Goal: Check status: Check status

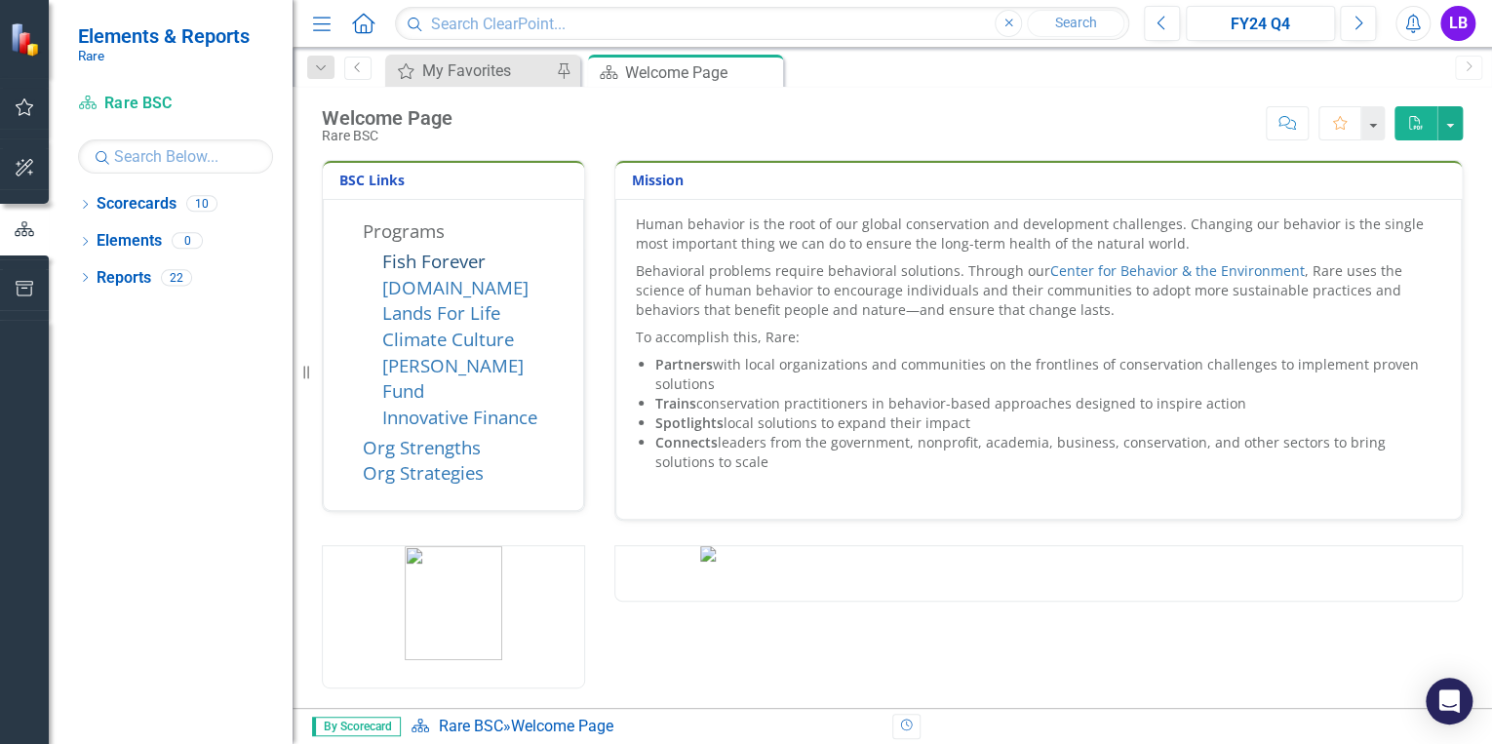
click at [463, 254] on link "Fish Forever" at bounding box center [433, 261] width 103 height 24
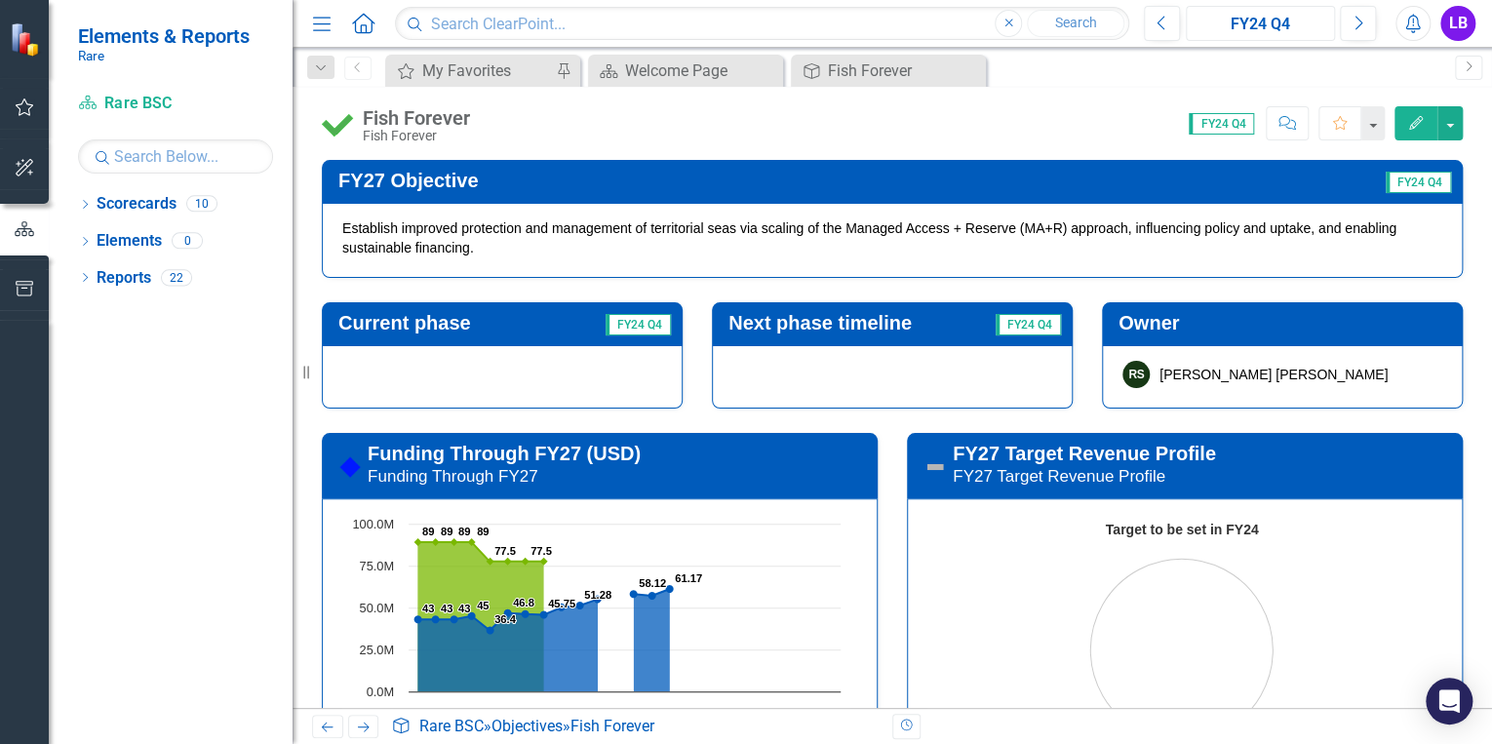
click at [1268, 23] on div "FY24 Q4" at bounding box center [1260, 24] width 136 height 23
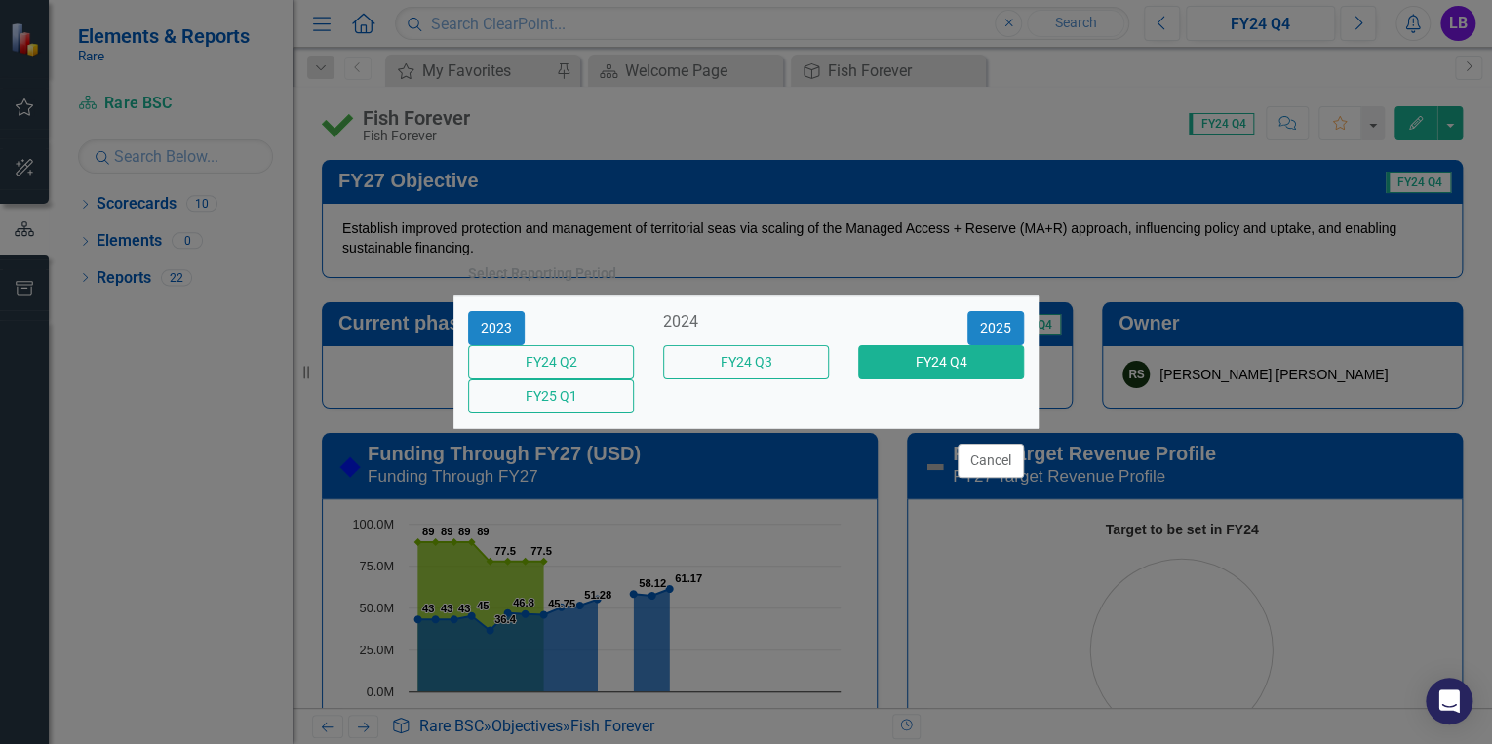
click at [933, 237] on div "Select Reporting Period 2023 2024 2025 FY24 Q2 FY24 Q3 FY24 Q4 FY25 Q1 Cancel" at bounding box center [745, 372] width 585 height 744
click at [721, 134] on div "Select Reporting Period 2023 2024 2025 FY24 Q2 FY24 Q3 FY24 Q4 FY25 Q1 Cancel" at bounding box center [745, 372] width 585 height 744
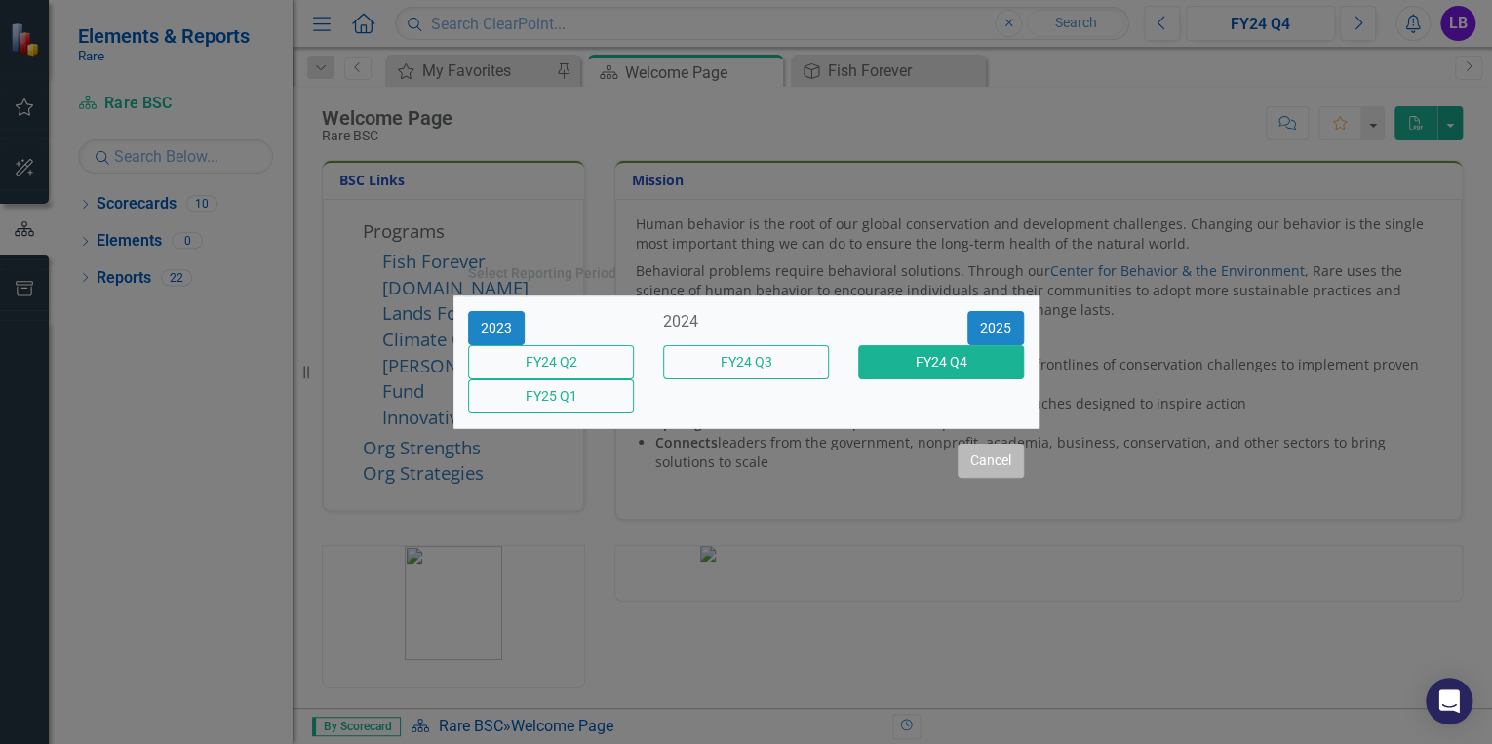
click at [961, 470] on button "Cancel" at bounding box center [990, 461] width 66 height 34
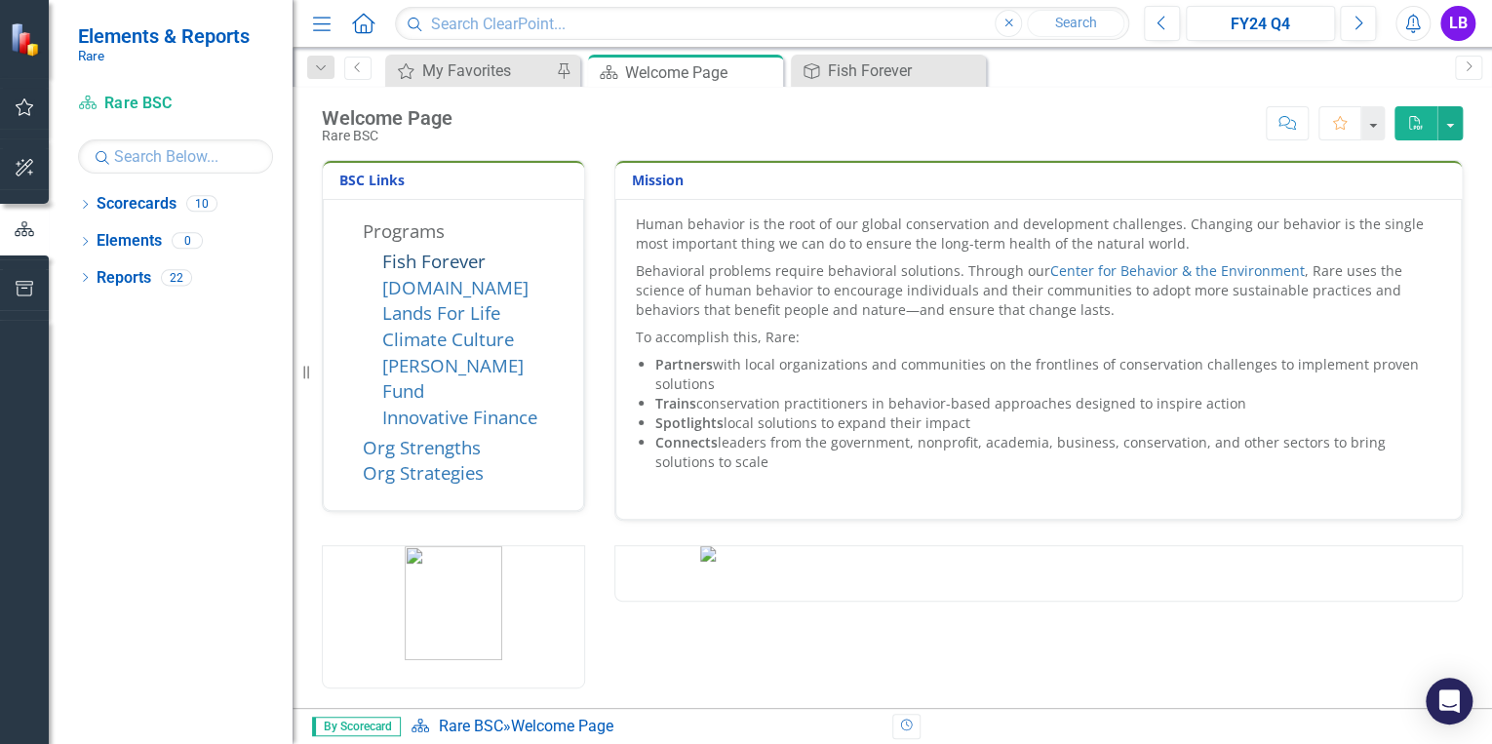
click at [465, 261] on link "Fish Forever" at bounding box center [433, 261] width 103 height 24
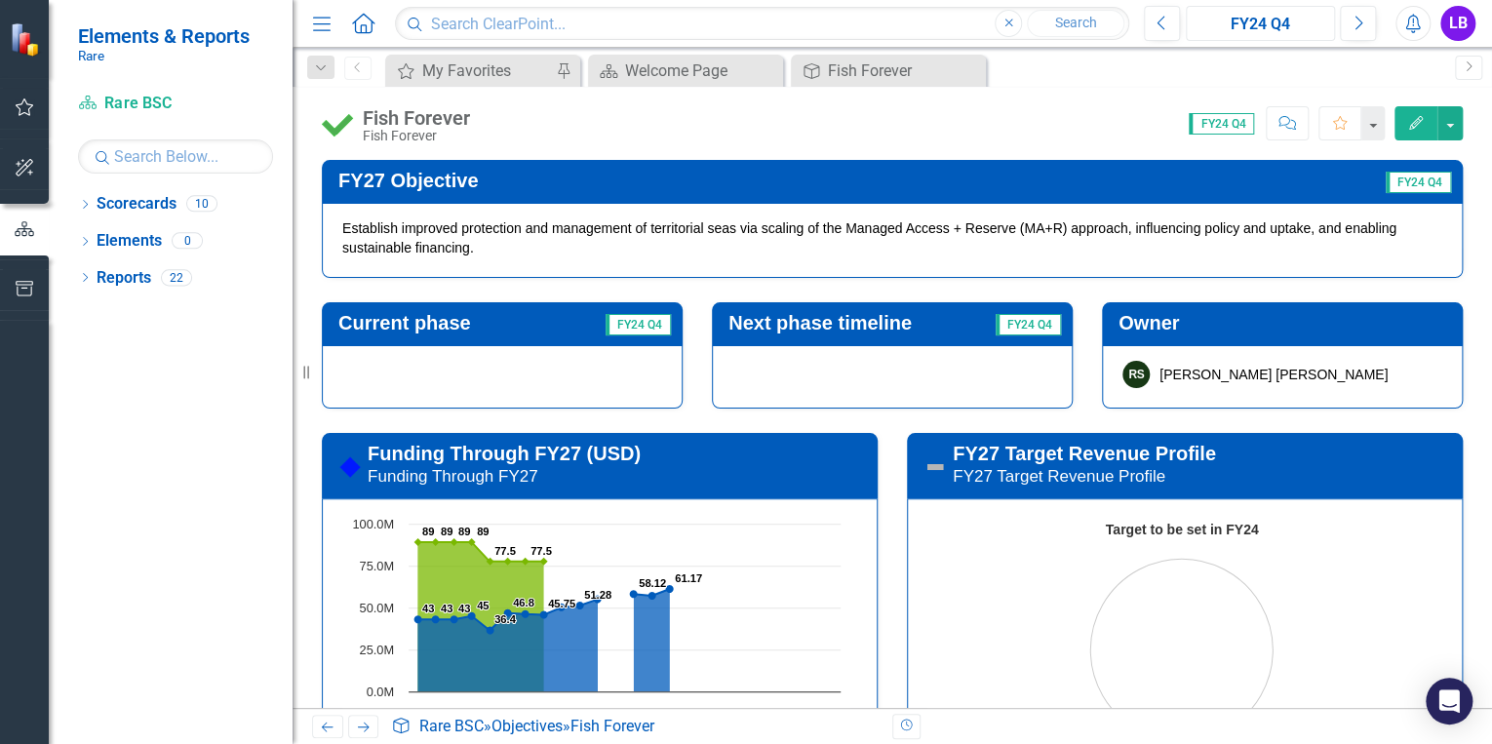
click at [1266, 11] on button "FY24 Q4" at bounding box center [1260, 23] width 149 height 35
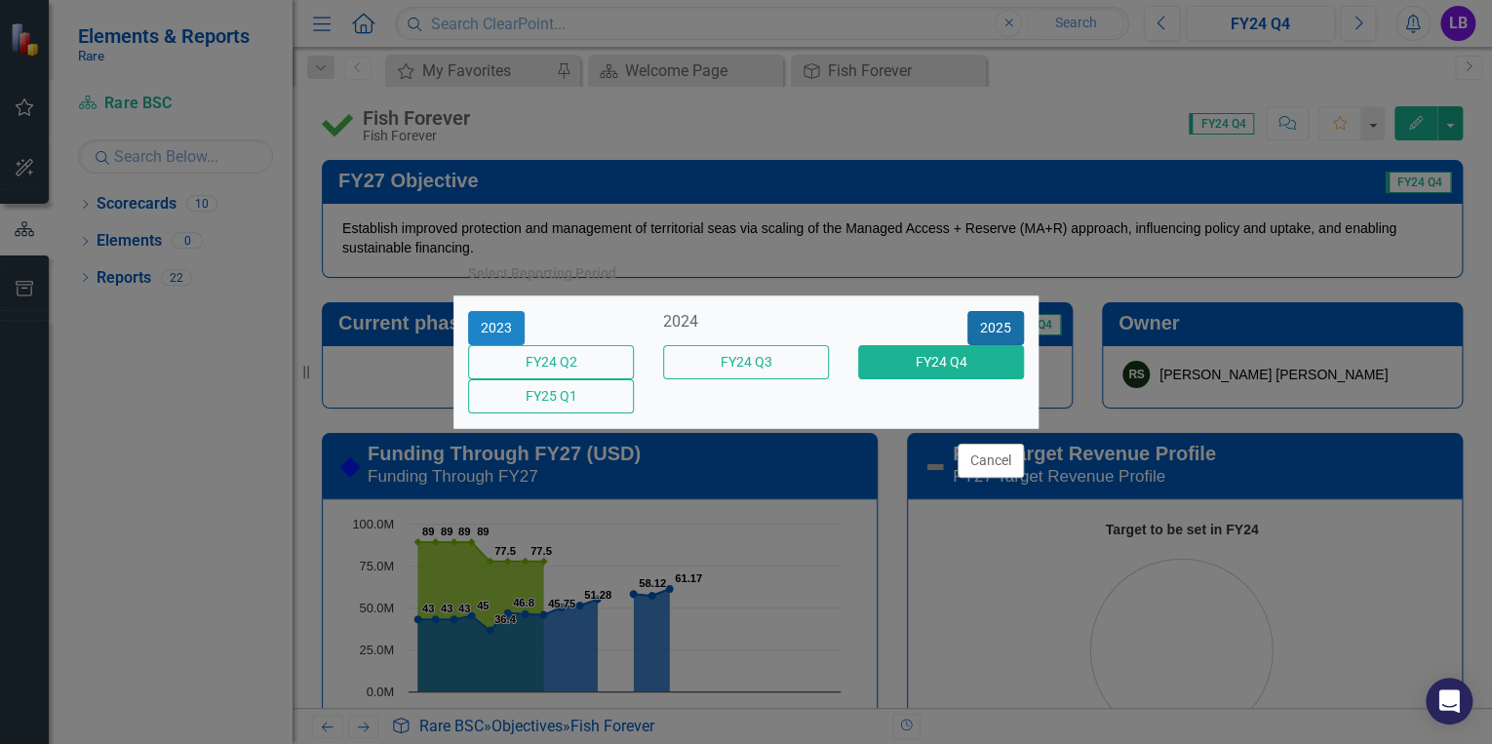
click at [1015, 316] on button "2025" at bounding box center [995, 328] width 57 height 34
click at [932, 347] on button "FY25 Q4" at bounding box center [941, 362] width 166 height 34
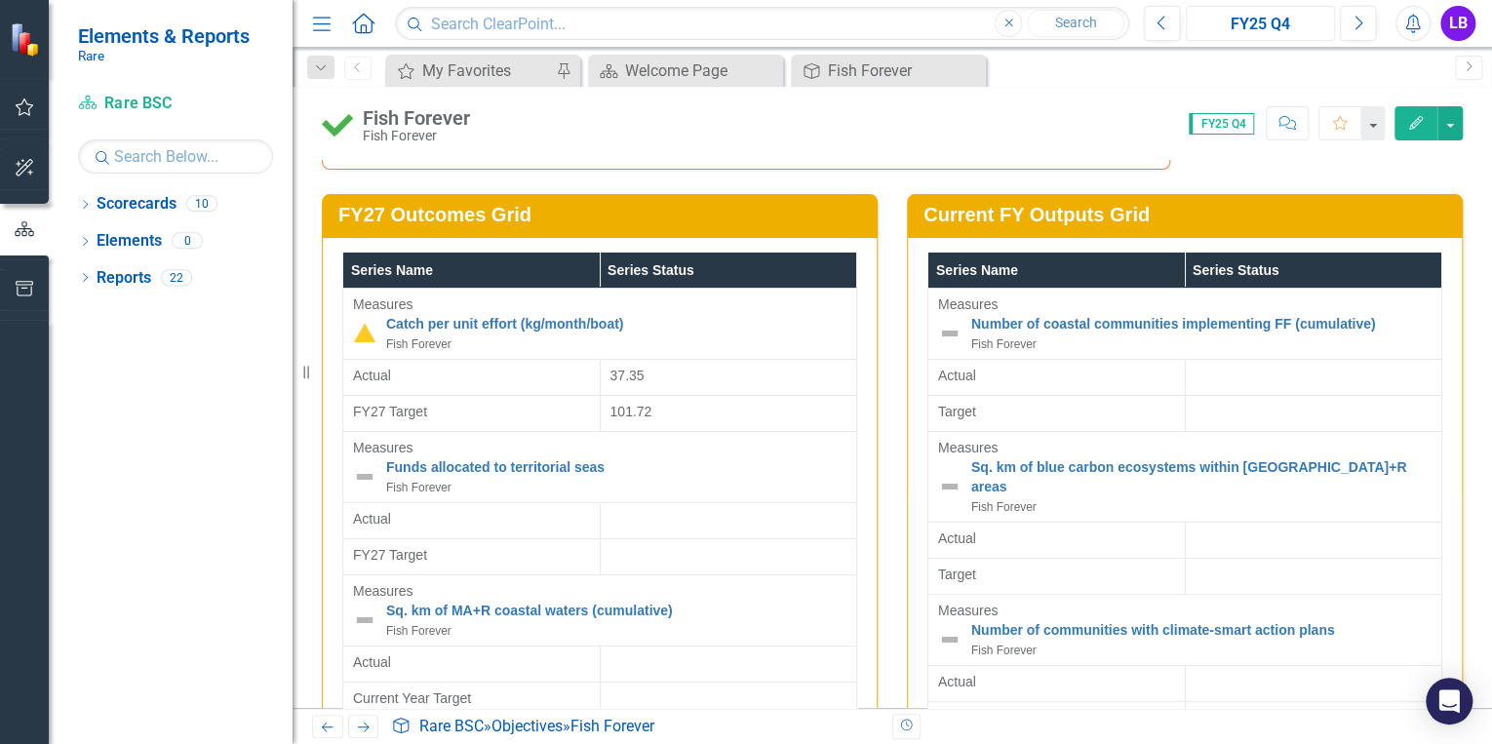
scroll to position [4663, 0]
